Goal: Task Accomplishment & Management: Complete application form

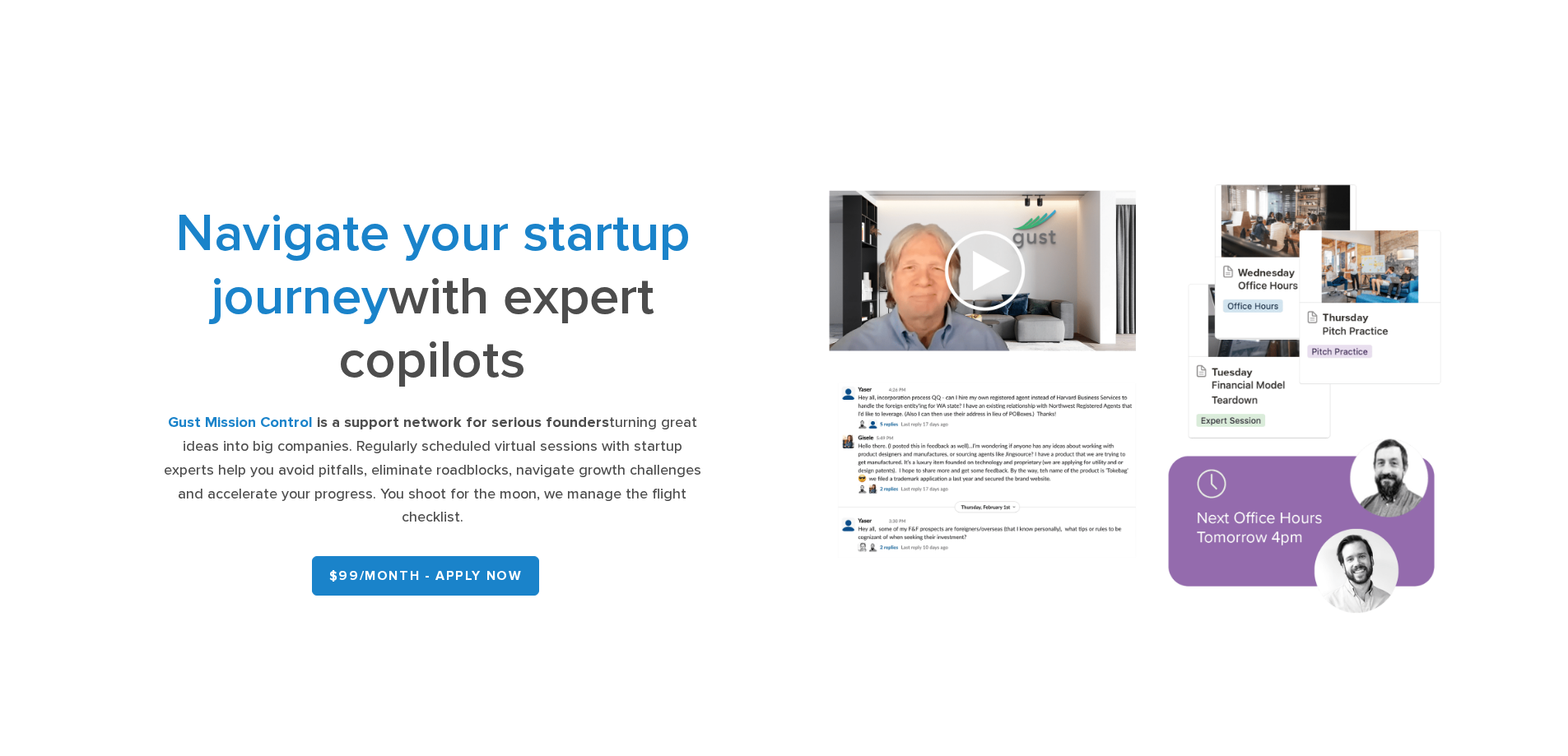
scroll to position [1285, 0]
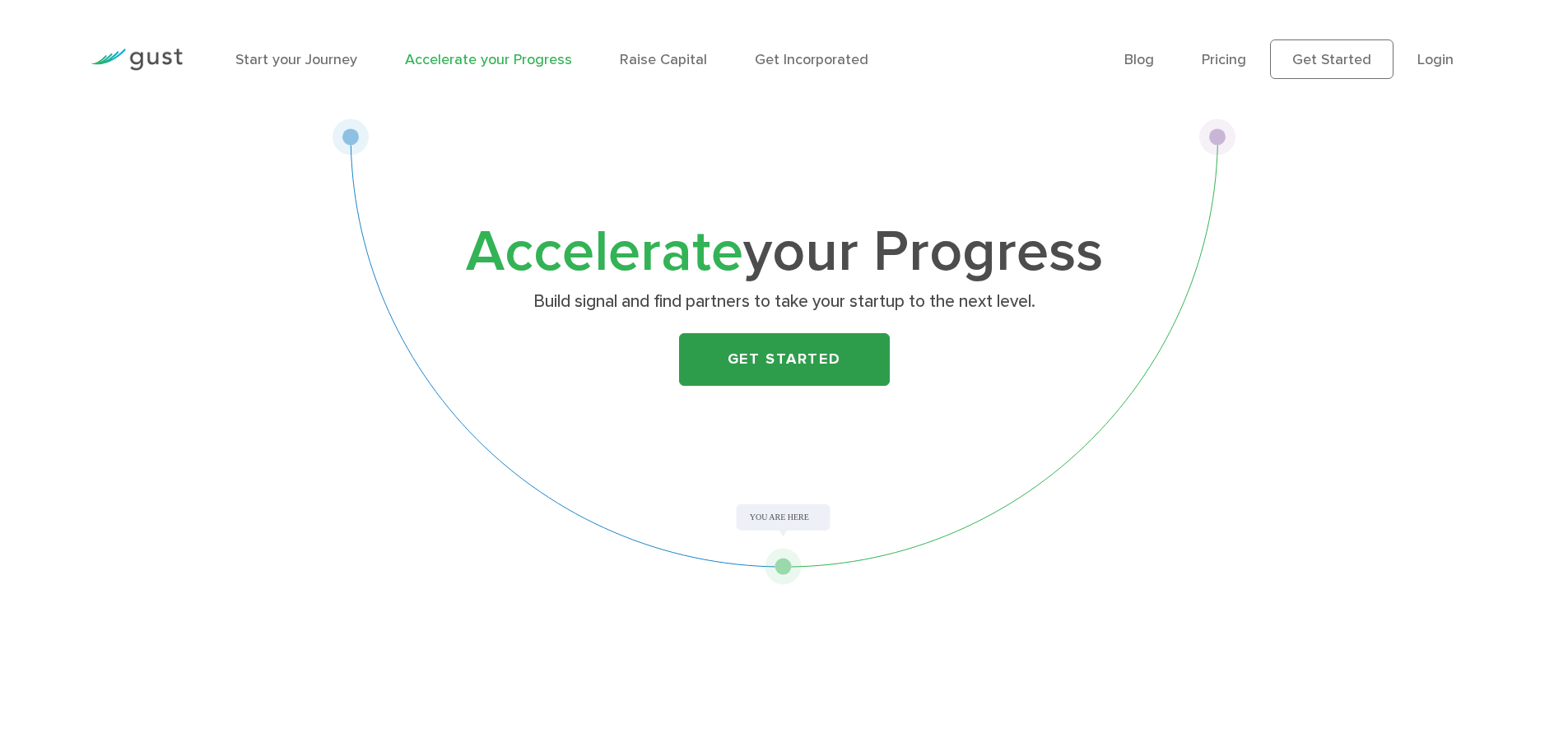
scroll to position [1285, 0]
click at [793, 367] on link "Get Started" at bounding box center [784, 360] width 210 height 53
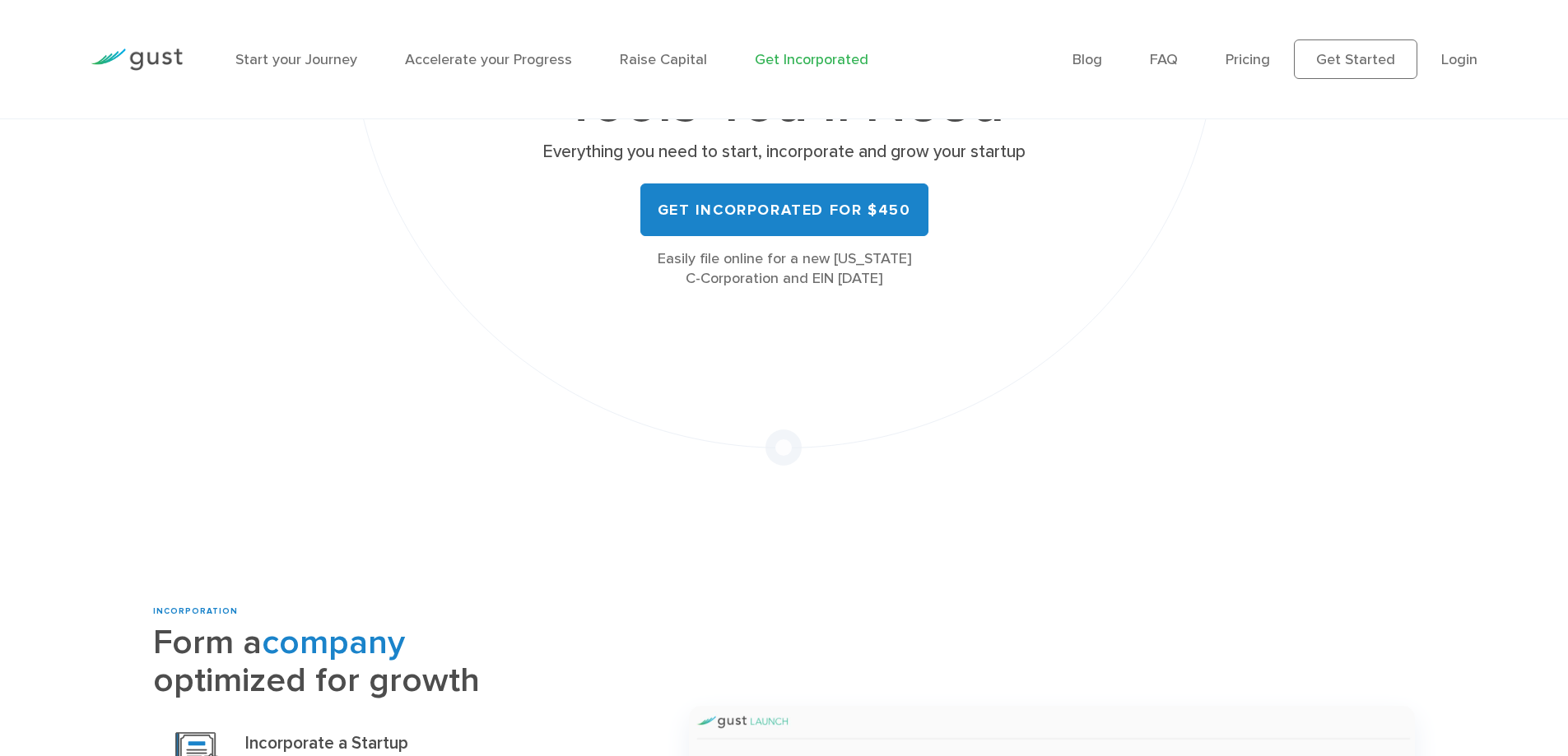
scroll to position [576, 0]
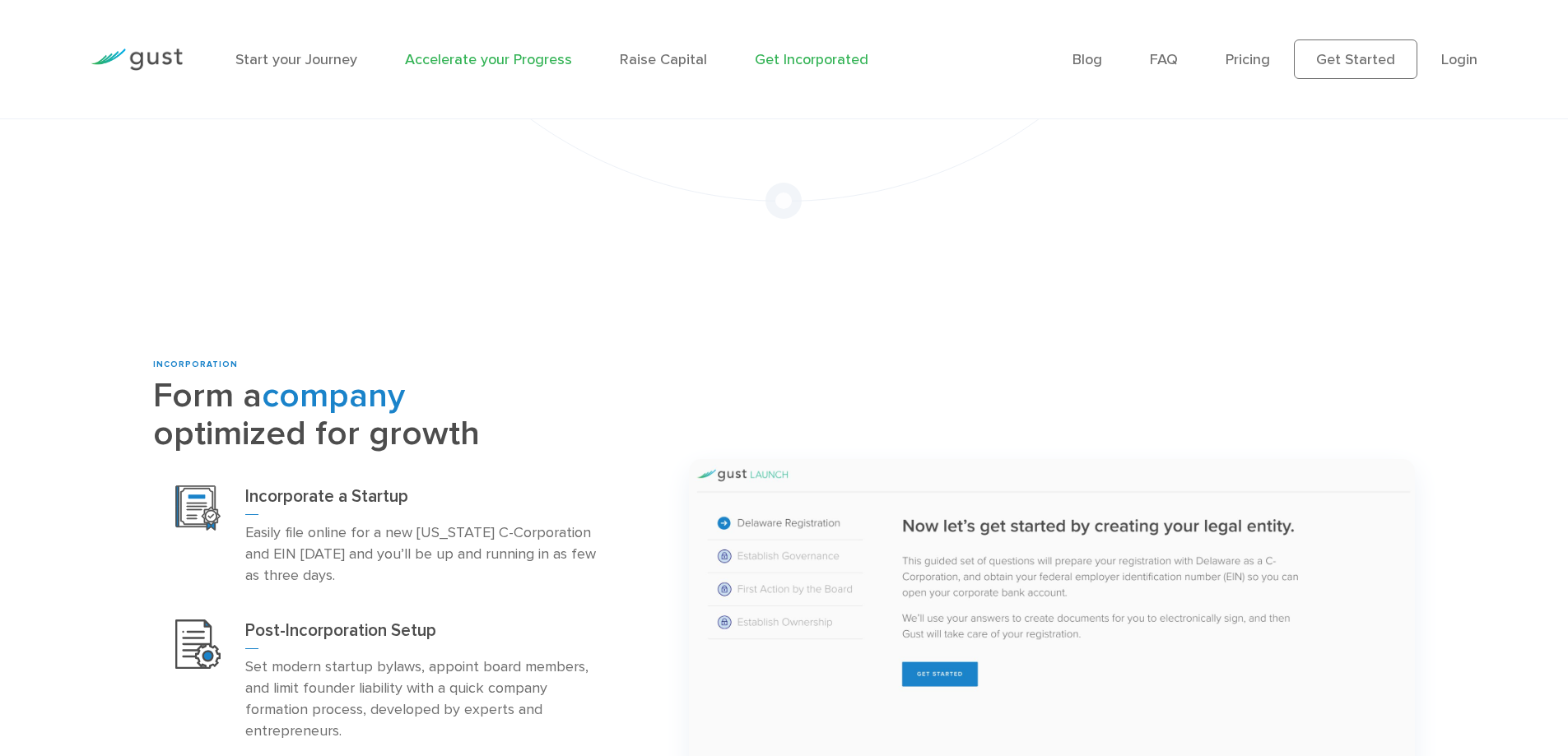
click at [516, 61] on link "Accelerate your Progress" at bounding box center [488, 59] width 167 height 17
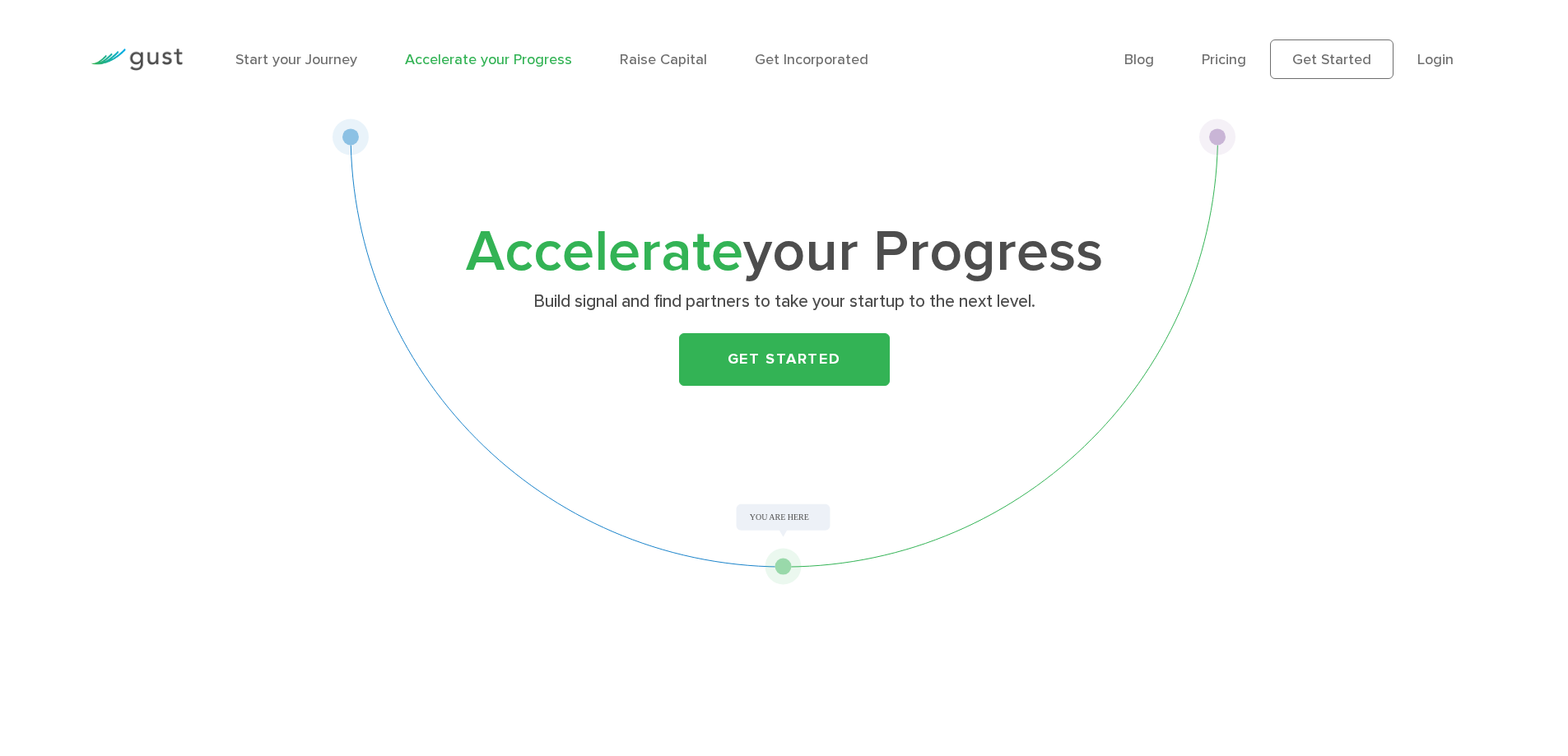
scroll to position [1285, 0]
click at [776, 350] on link "Get Started" at bounding box center [784, 360] width 210 height 53
